Goal: Find specific page/section: Find specific page/section

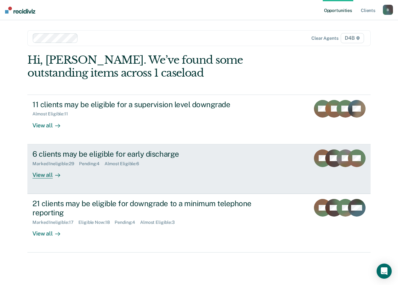
click at [46, 178] on div "View all" at bounding box center [49, 172] width 35 height 12
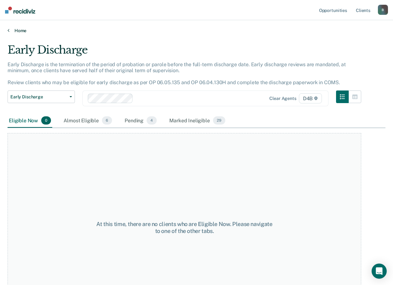
click at [8, 31] on icon at bounding box center [9, 30] width 2 height 5
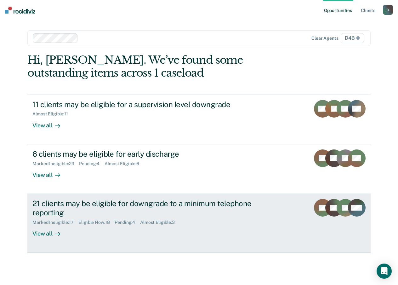
click at [48, 234] on div "View all" at bounding box center [49, 231] width 35 height 12
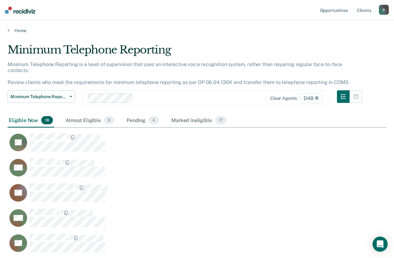
scroll to position [529, 374]
